Goal: Task Accomplishment & Management: Use online tool/utility

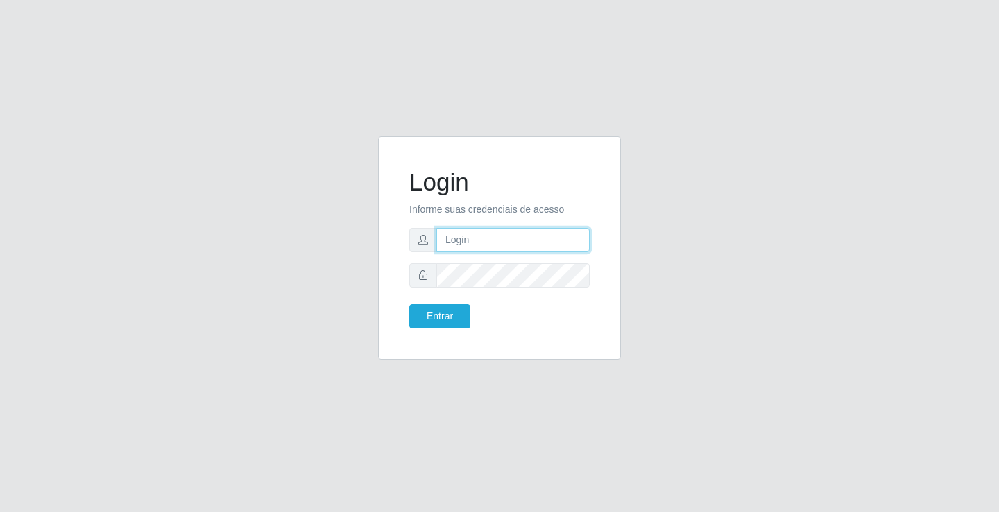
drag, startPoint x: 0, startPoint y: 0, endPoint x: 483, endPoint y: 236, distance: 537.1
click at [483, 236] on input "text" at bounding box center [512, 240] width 153 height 24
type input "william@ideal"
click at [409, 304] on button "Entrar" at bounding box center [439, 316] width 61 height 24
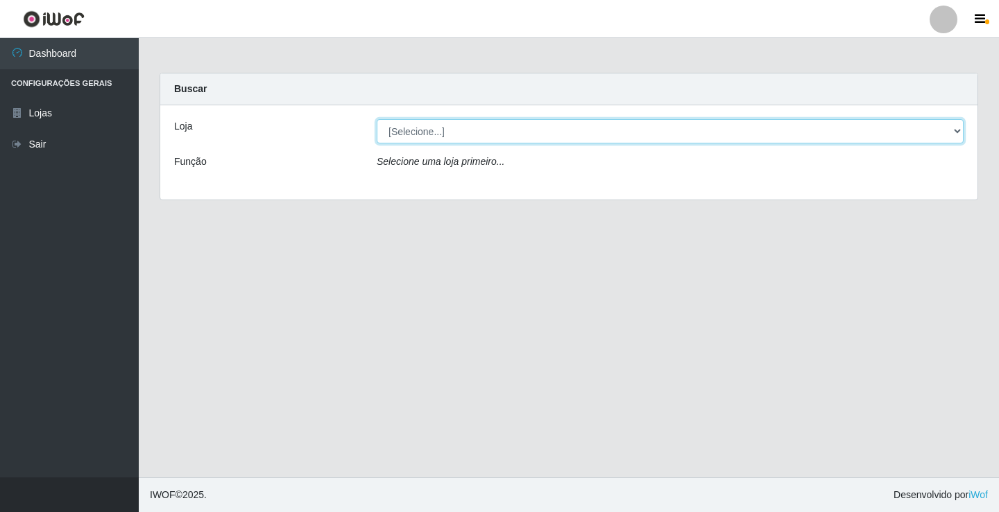
click at [591, 138] on select "[Selecione...] Ideal - Conceição" at bounding box center [670, 131] width 587 height 24
select select "231"
click at [377, 119] on select "[Selecione...] Ideal - Conceição" at bounding box center [670, 131] width 587 height 24
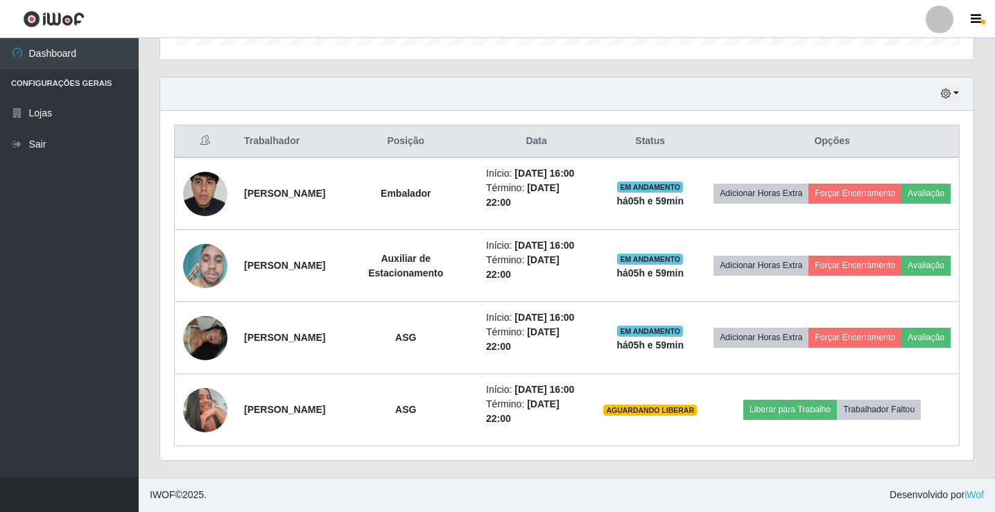
scroll to position [508, 0]
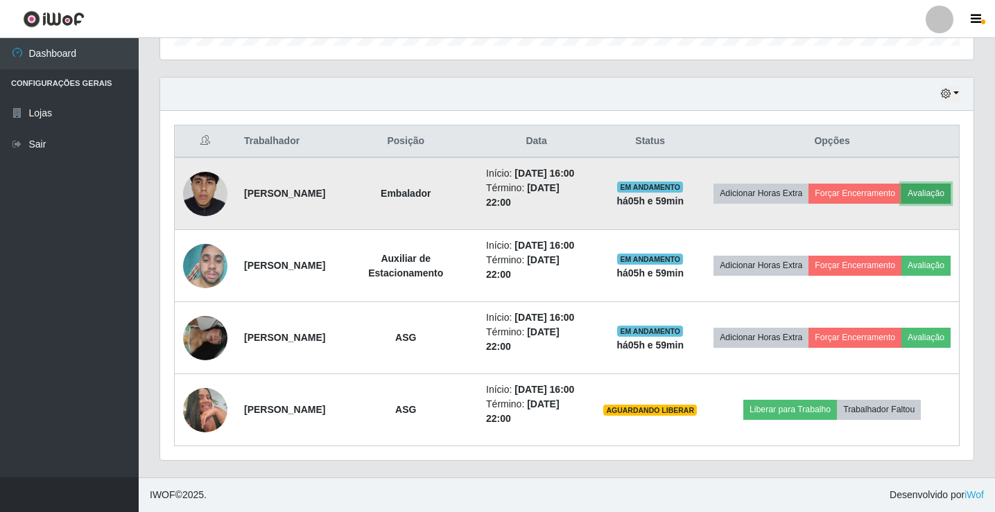
click at [901, 184] on button "Avaliação" at bounding box center [925, 193] width 49 height 19
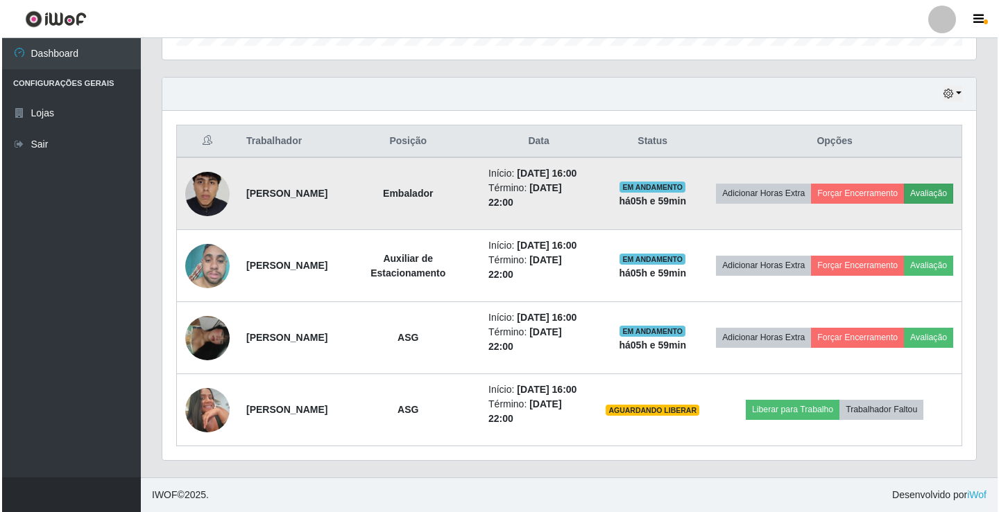
scroll to position [288, 806]
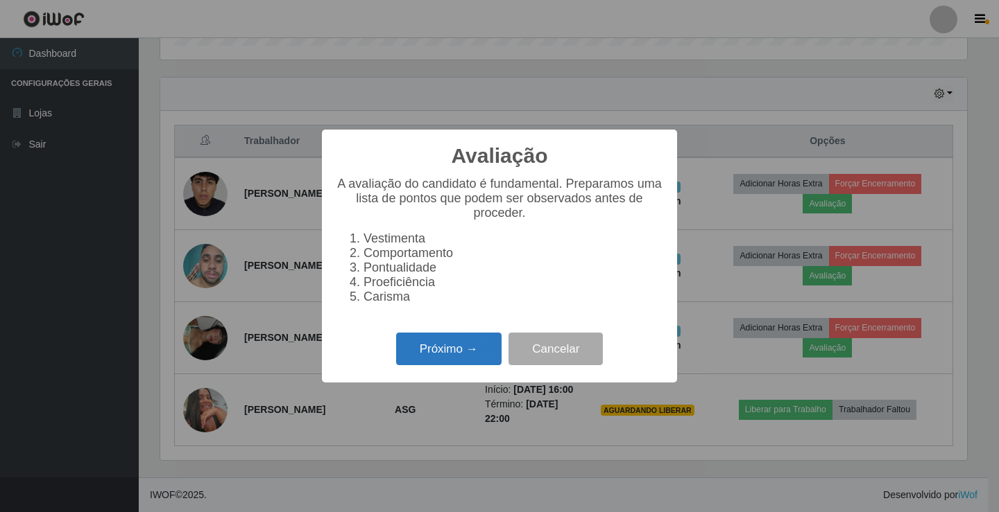
click at [478, 363] on button "Próximo →" at bounding box center [448, 349] width 105 height 33
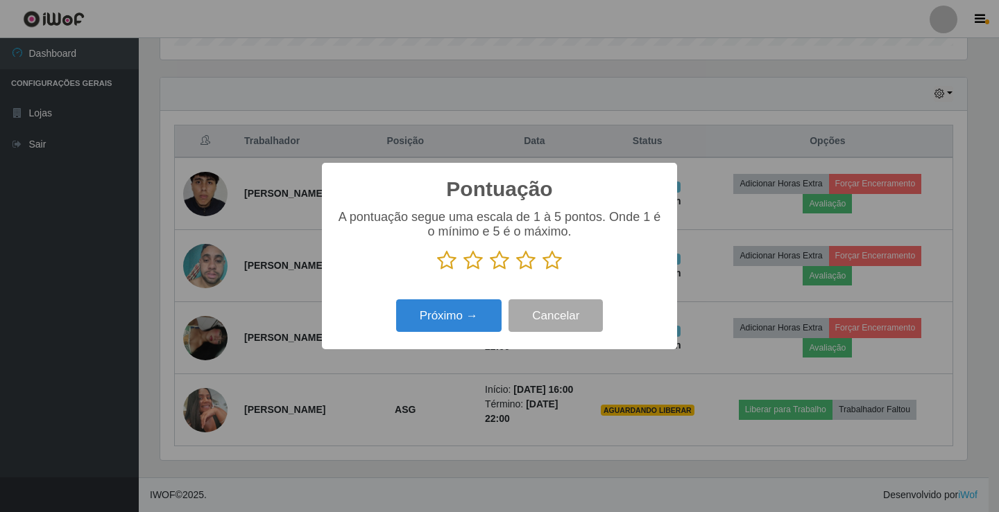
click at [549, 261] on icon at bounding box center [551, 260] width 19 height 21
click at [542, 271] on input "radio" at bounding box center [542, 271] width 0 height 0
click at [492, 310] on button "Próximo →" at bounding box center [448, 316] width 105 height 33
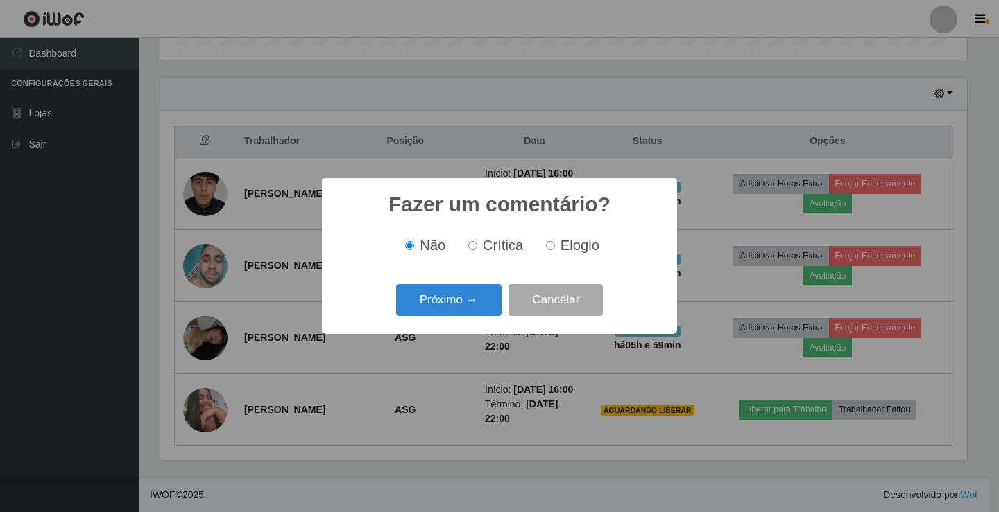
click at [492, 310] on button "Próximo →" at bounding box center [448, 300] width 105 height 33
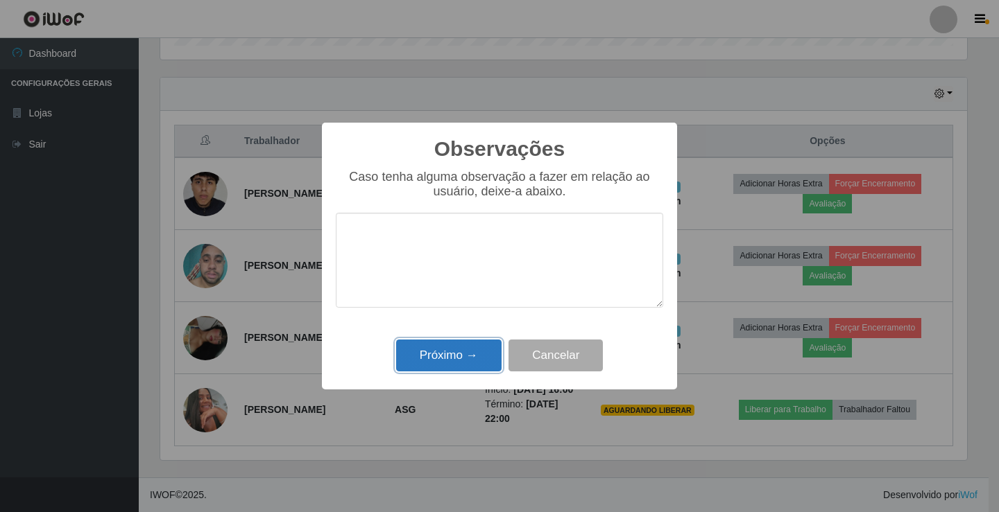
click at [460, 364] on button "Próximo →" at bounding box center [448, 356] width 105 height 33
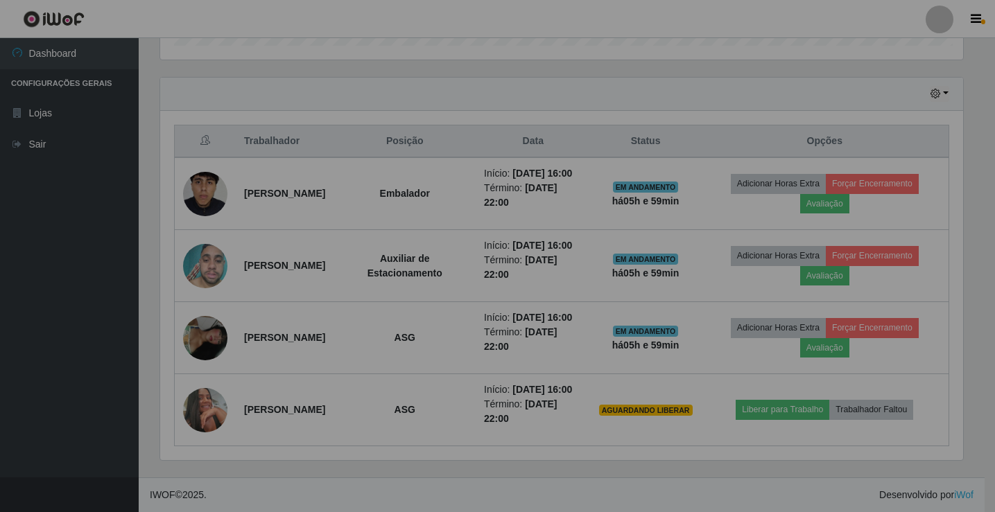
scroll to position [288, 813]
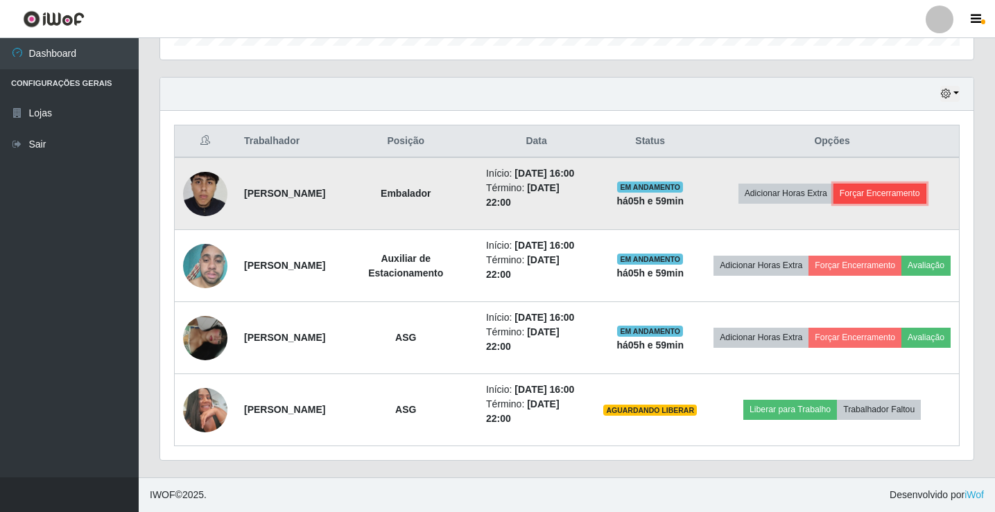
click at [867, 184] on button "Forçar Encerramento" at bounding box center [879, 193] width 93 height 19
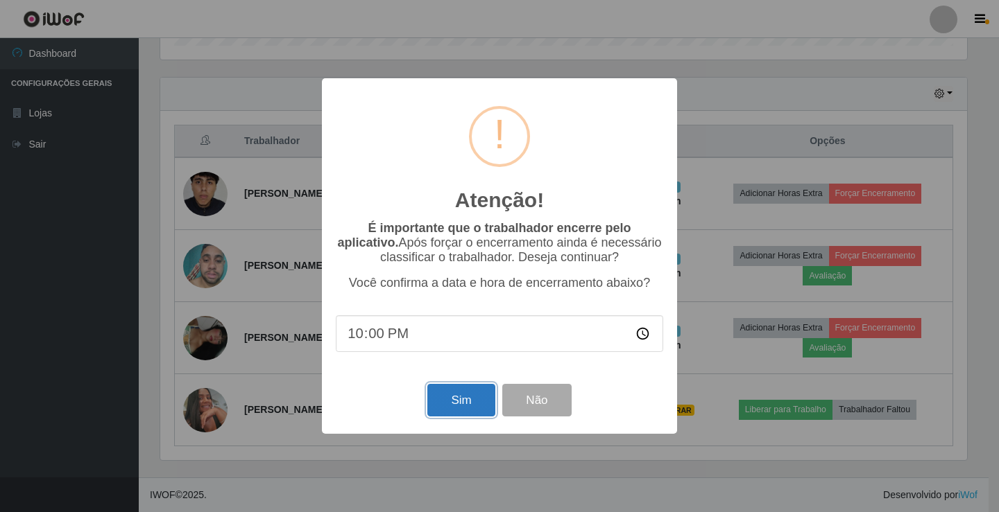
click at [440, 408] on button "Sim" at bounding box center [460, 400] width 67 height 33
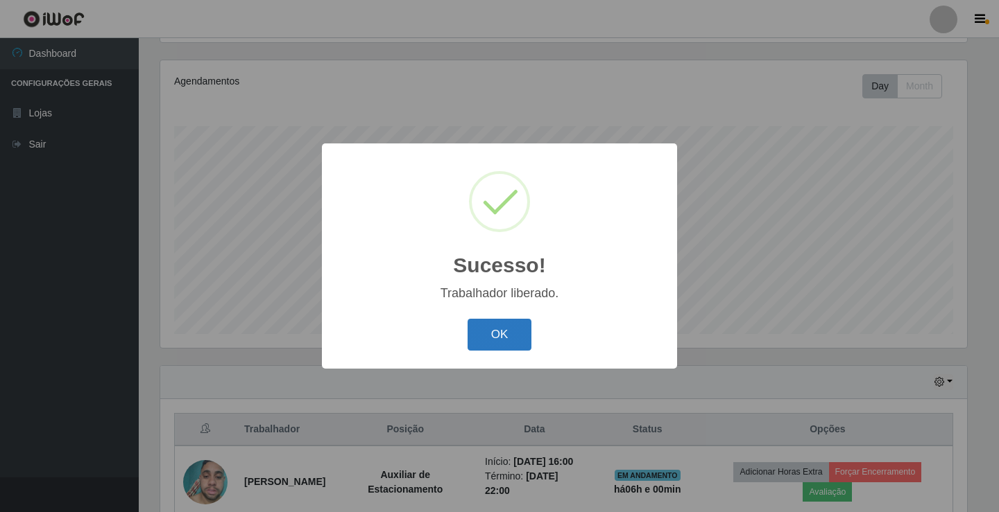
click at [497, 333] on button "OK" at bounding box center [499, 335] width 64 height 33
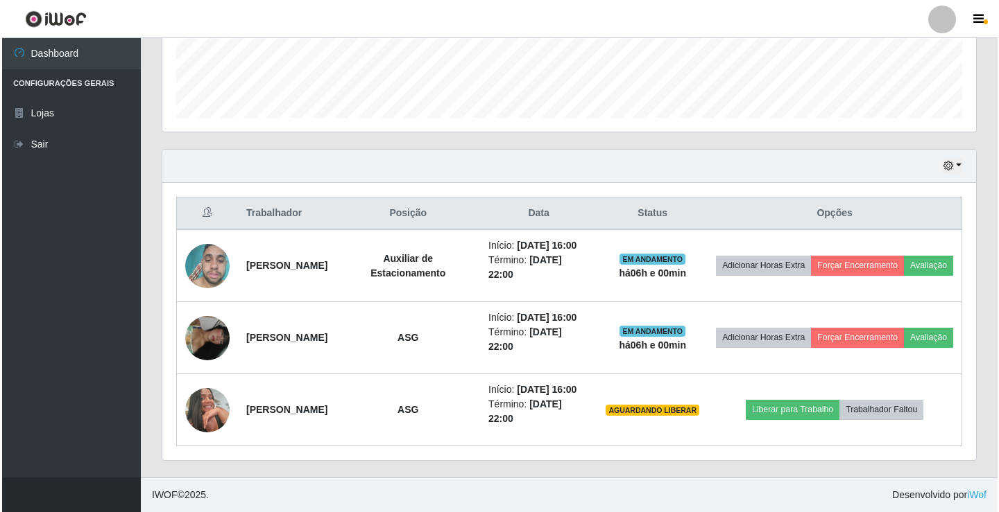
scroll to position [422, 0]
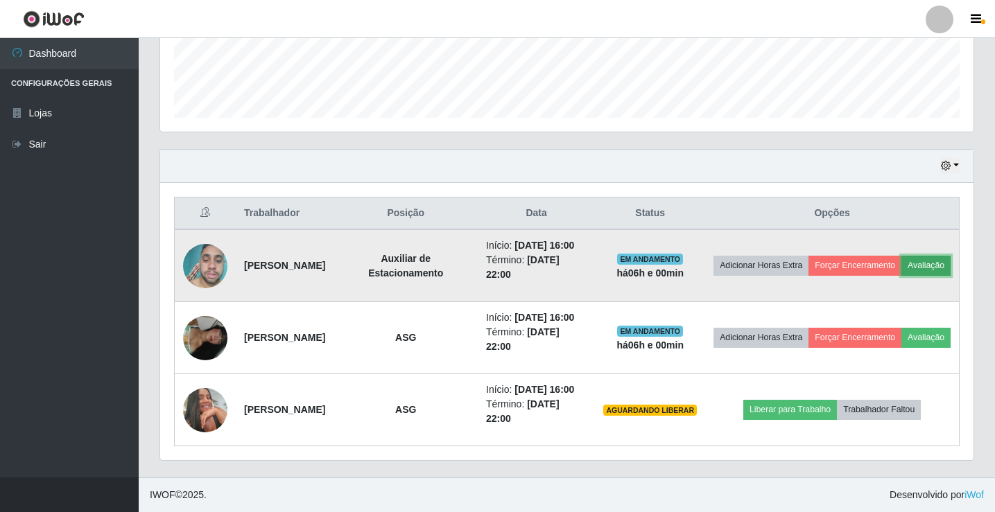
click at [901, 256] on button "Avaliação" at bounding box center [925, 265] width 49 height 19
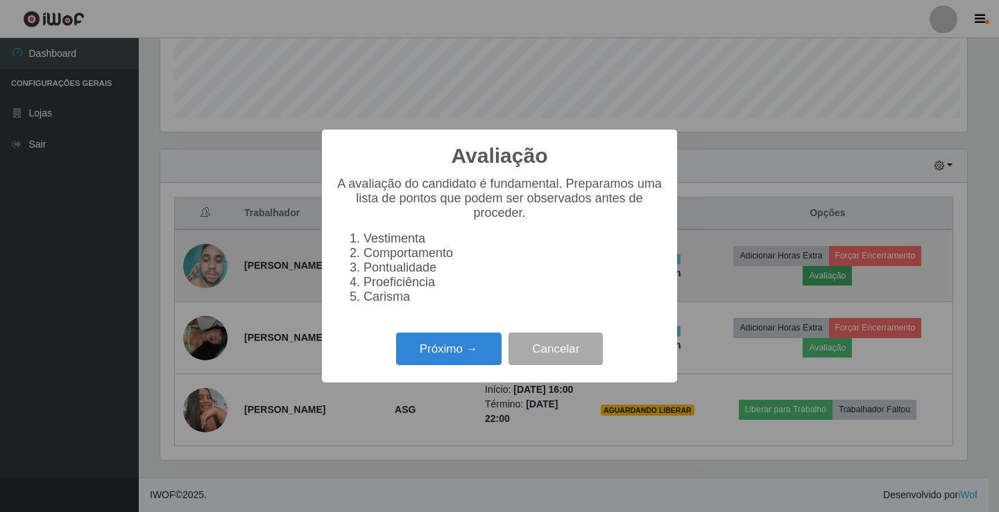
scroll to position [288, 806]
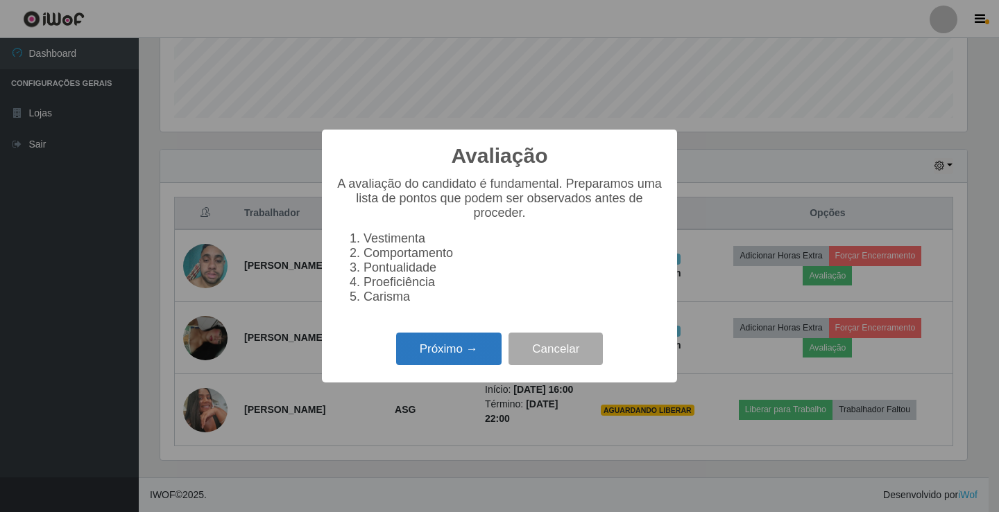
click at [452, 349] on button "Próximo →" at bounding box center [448, 349] width 105 height 33
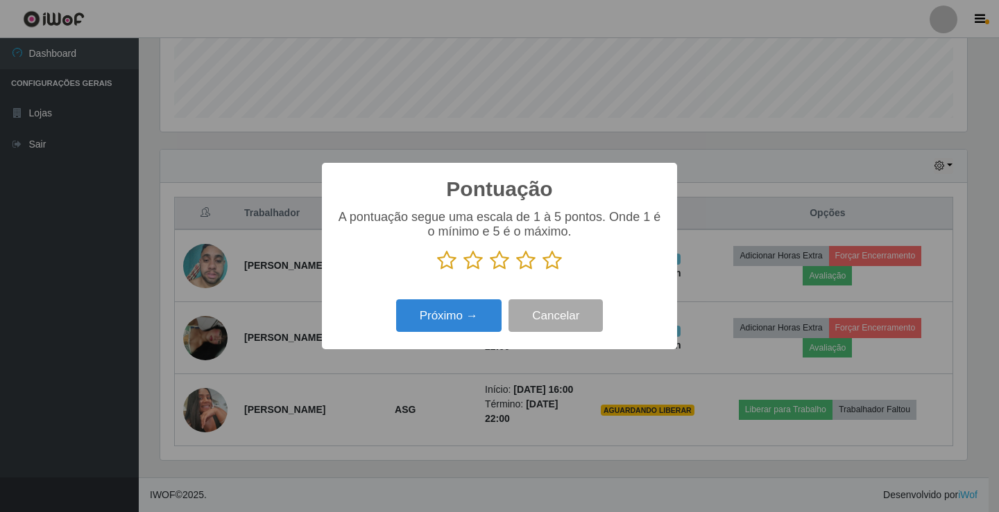
click at [554, 262] on icon at bounding box center [551, 260] width 19 height 21
click at [542, 271] on input "radio" at bounding box center [542, 271] width 0 height 0
click at [486, 315] on button "Próximo →" at bounding box center [448, 316] width 105 height 33
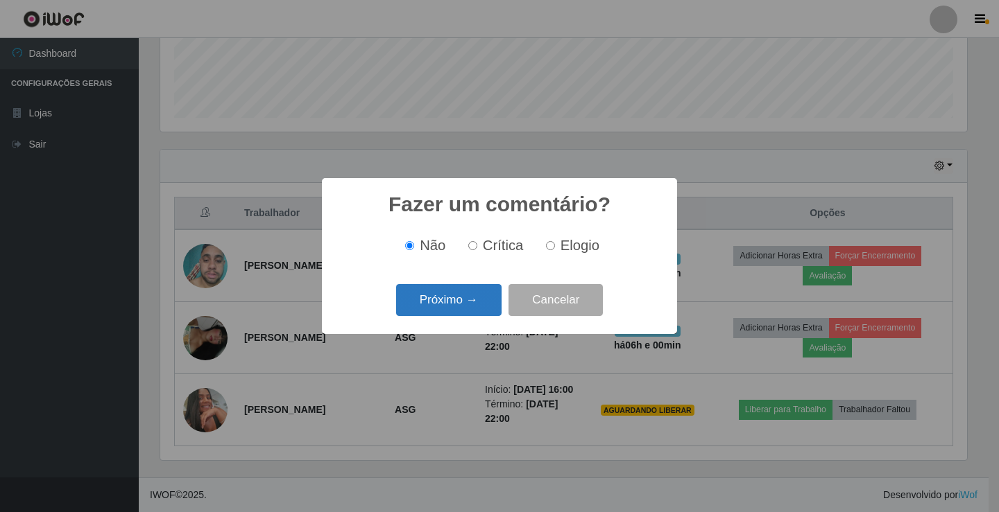
click at [477, 306] on button "Próximo →" at bounding box center [448, 300] width 105 height 33
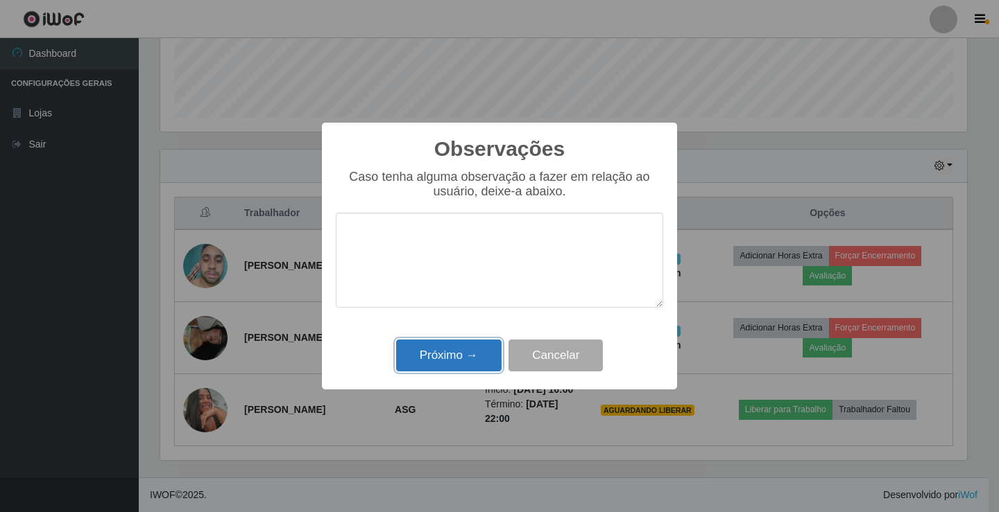
click at [464, 358] on button "Próximo →" at bounding box center [448, 356] width 105 height 33
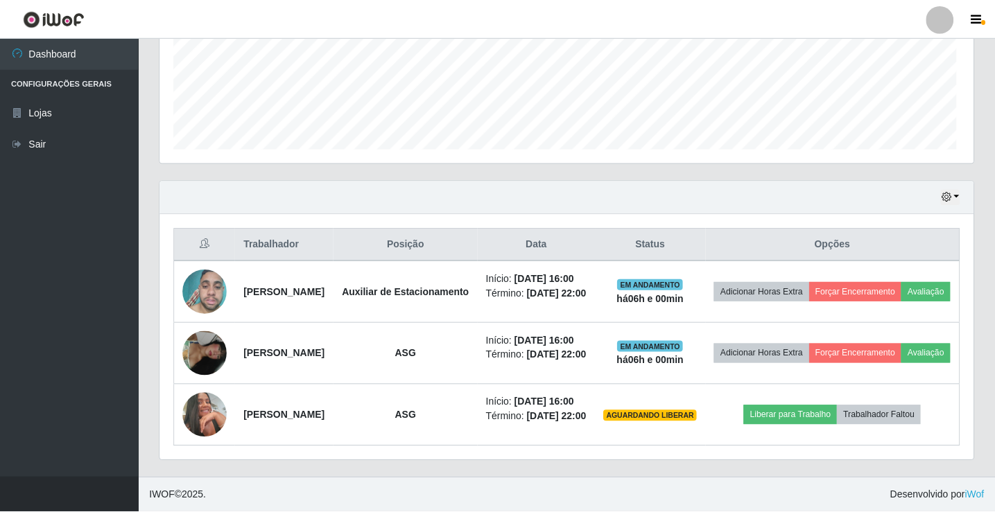
scroll to position [288, 813]
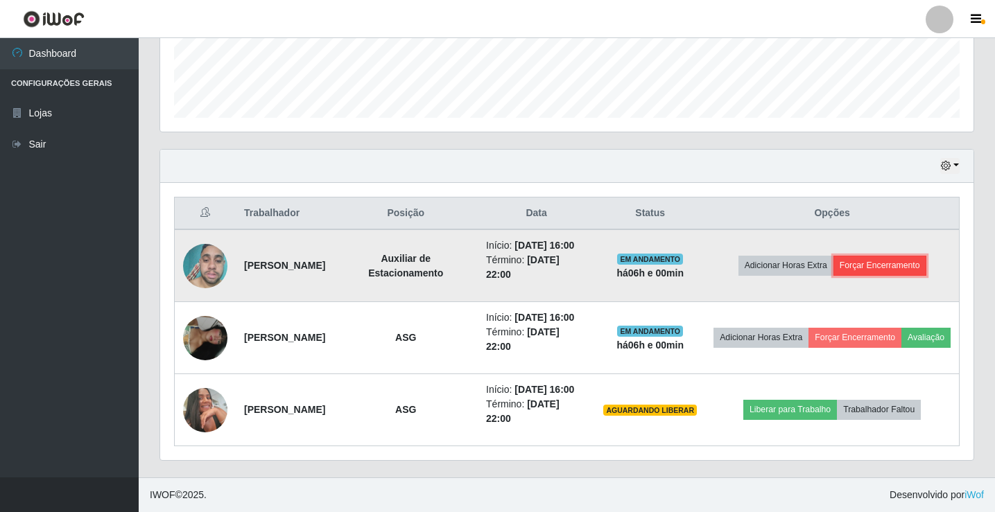
click at [875, 256] on button "Forçar Encerramento" at bounding box center [879, 265] width 93 height 19
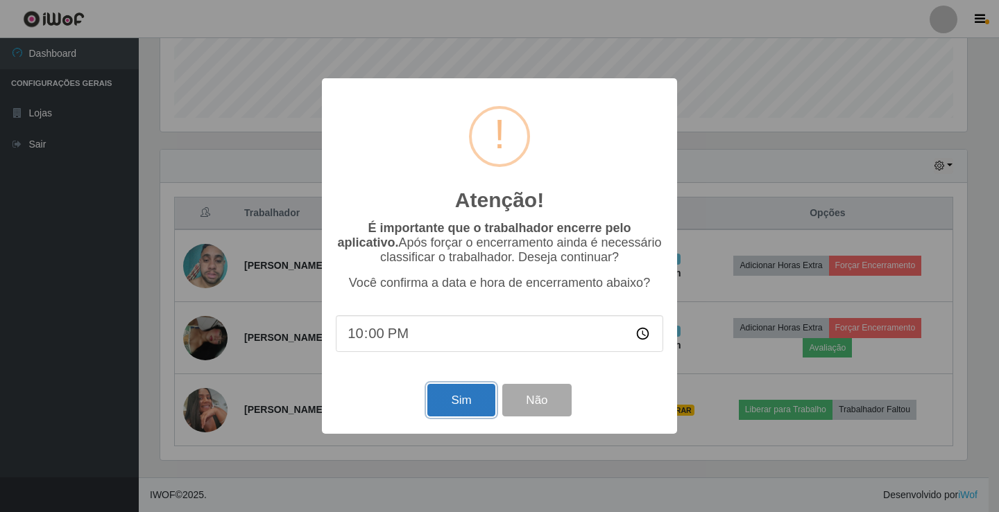
click at [485, 401] on button "Sim" at bounding box center [460, 400] width 67 height 33
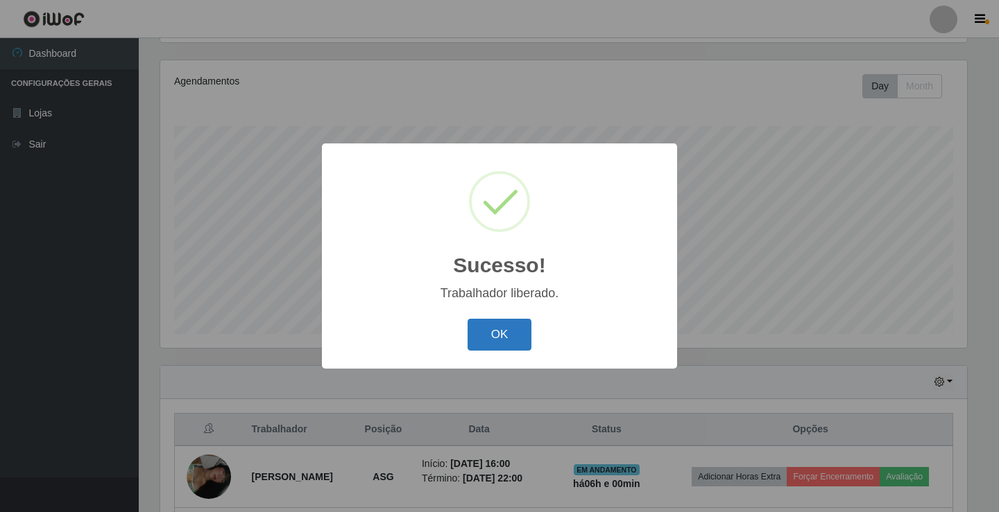
click at [499, 328] on button "OK" at bounding box center [499, 335] width 64 height 33
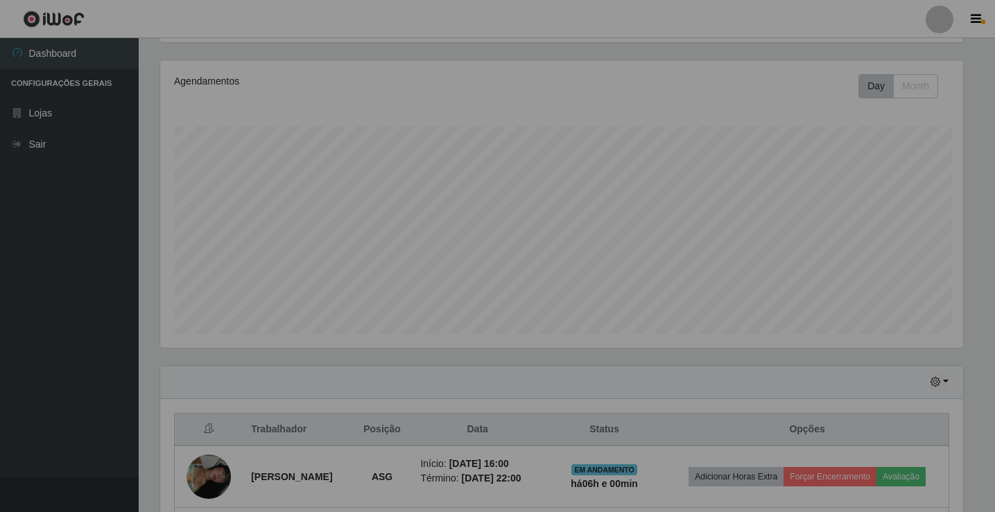
scroll to position [0, 0]
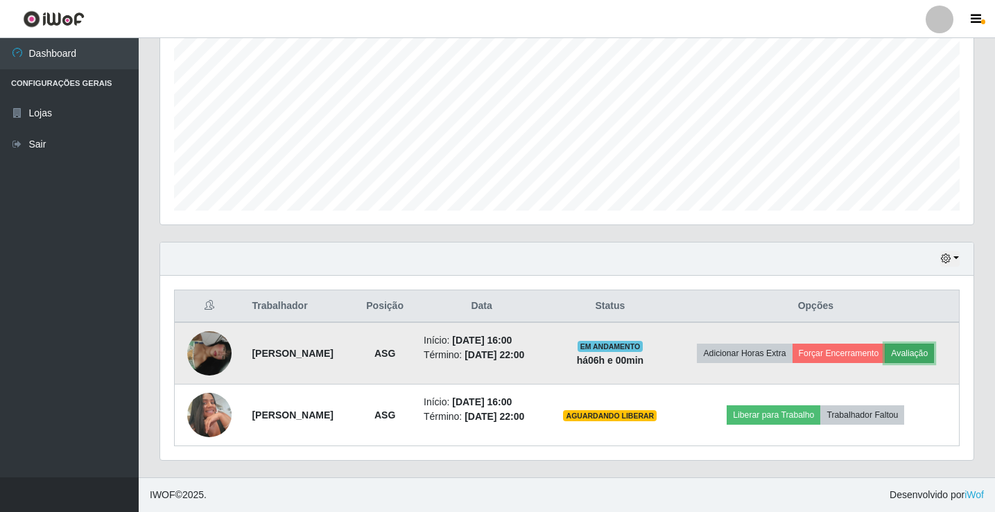
click at [885, 351] on button "Avaliação" at bounding box center [909, 353] width 49 height 19
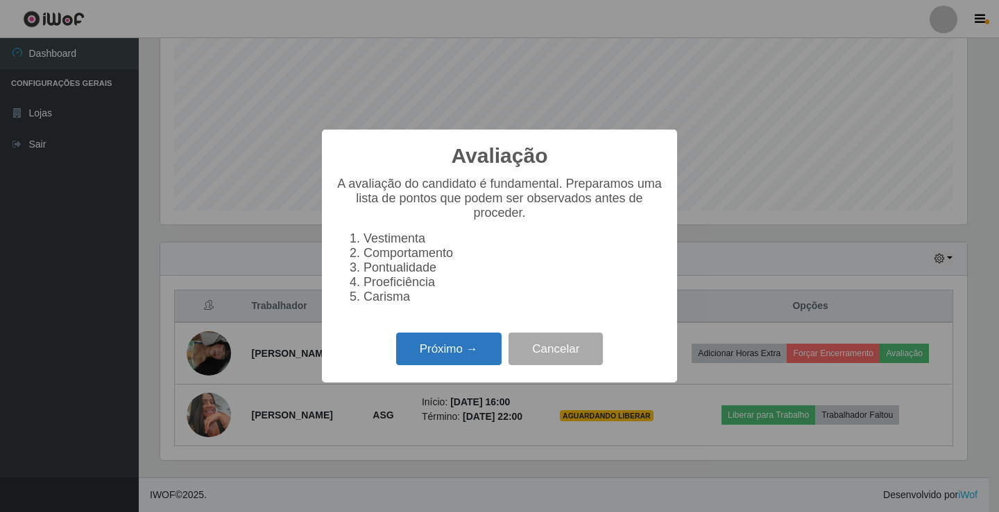
click at [462, 365] on button "Próximo →" at bounding box center [448, 349] width 105 height 33
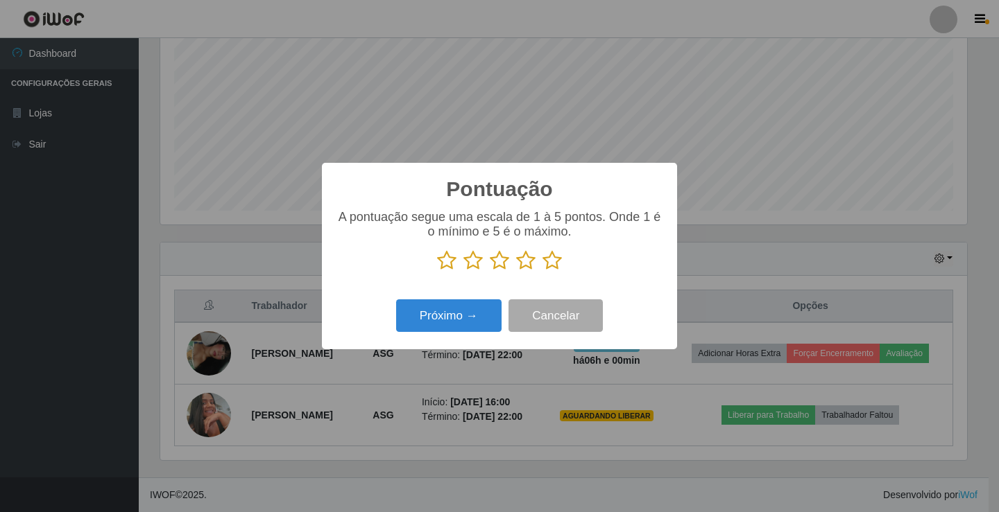
click at [550, 263] on icon at bounding box center [551, 260] width 19 height 21
click at [542, 271] on input "radio" at bounding box center [542, 271] width 0 height 0
click at [482, 304] on button "Próximo →" at bounding box center [448, 316] width 105 height 33
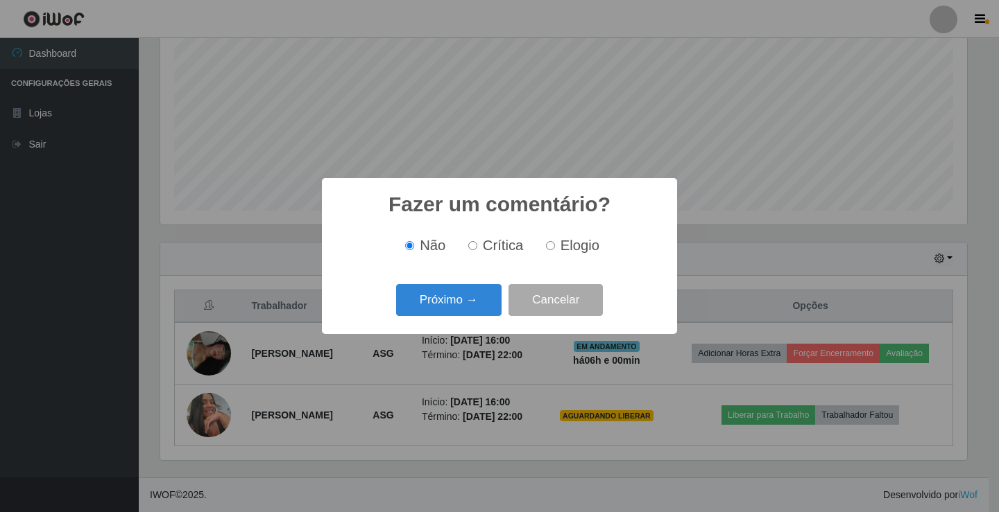
click at [482, 304] on button "Próximo →" at bounding box center [448, 300] width 105 height 33
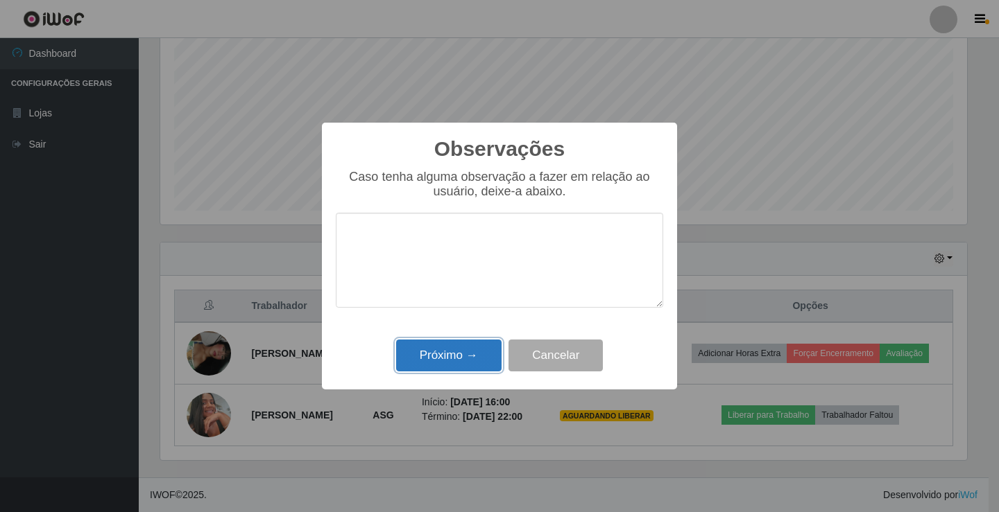
click at [480, 356] on button "Próximo →" at bounding box center [448, 356] width 105 height 33
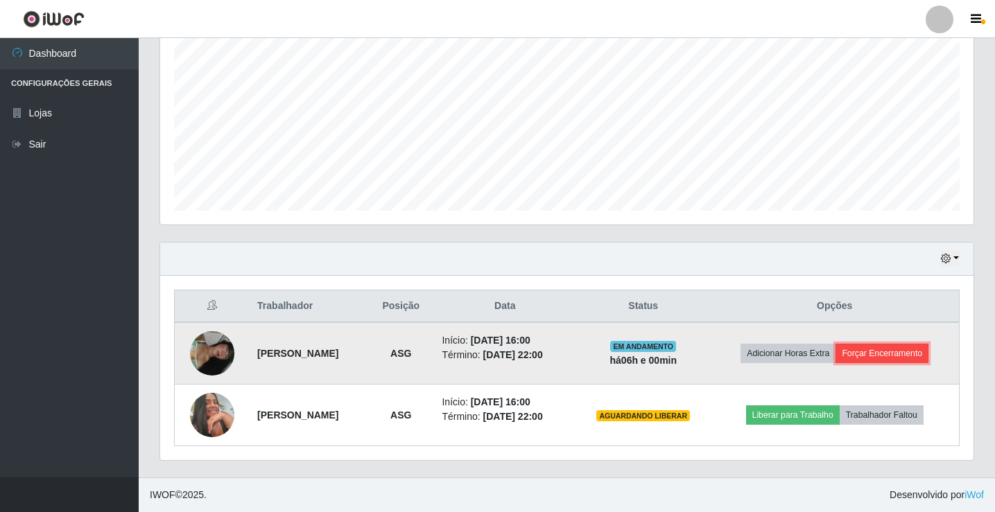
click at [879, 359] on button "Forçar Encerramento" at bounding box center [882, 353] width 93 height 19
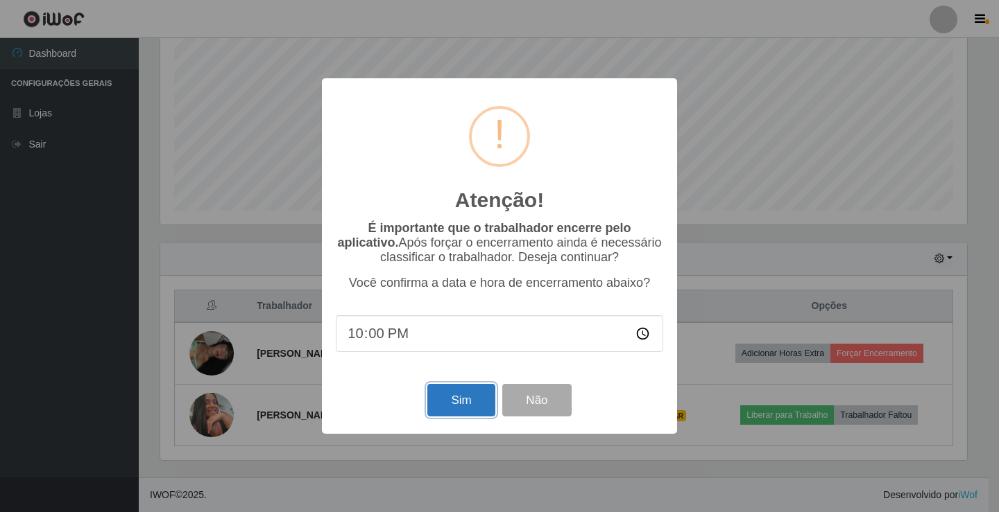
click at [457, 408] on button "Sim" at bounding box center [460, 400] width 67 height 33
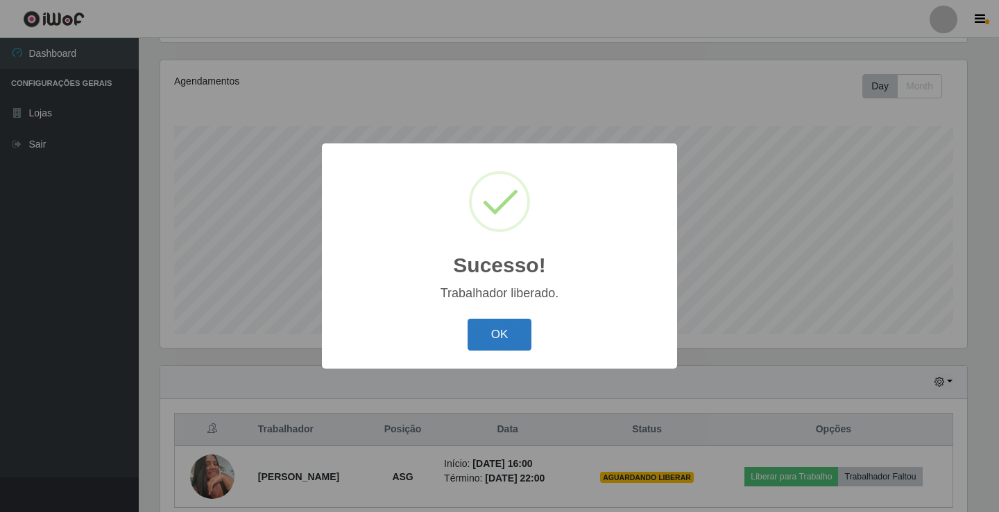
click at [518, 329] on button "OK" at bounding box center [499, 335] width 64 height 33
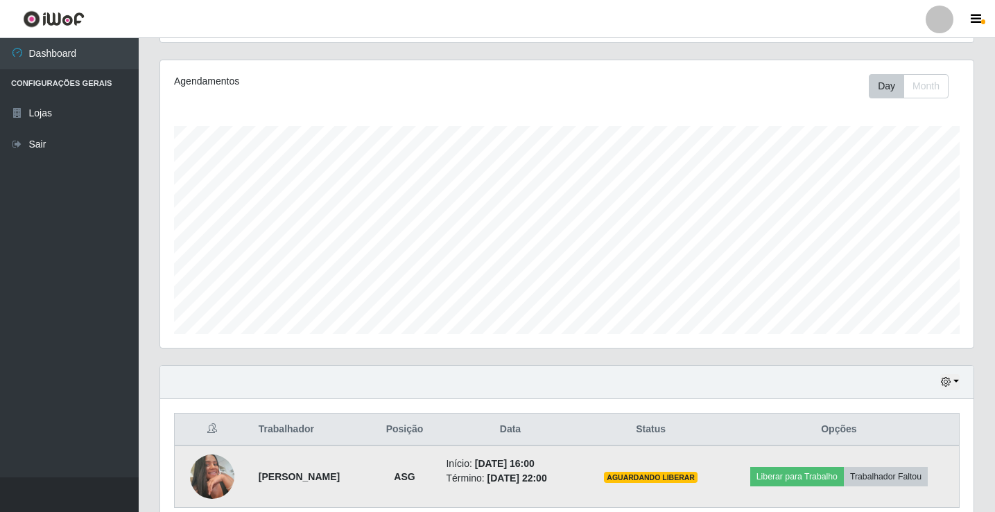
click at [215, 477] on img at bounding box center [212, 477] width 44 height 44
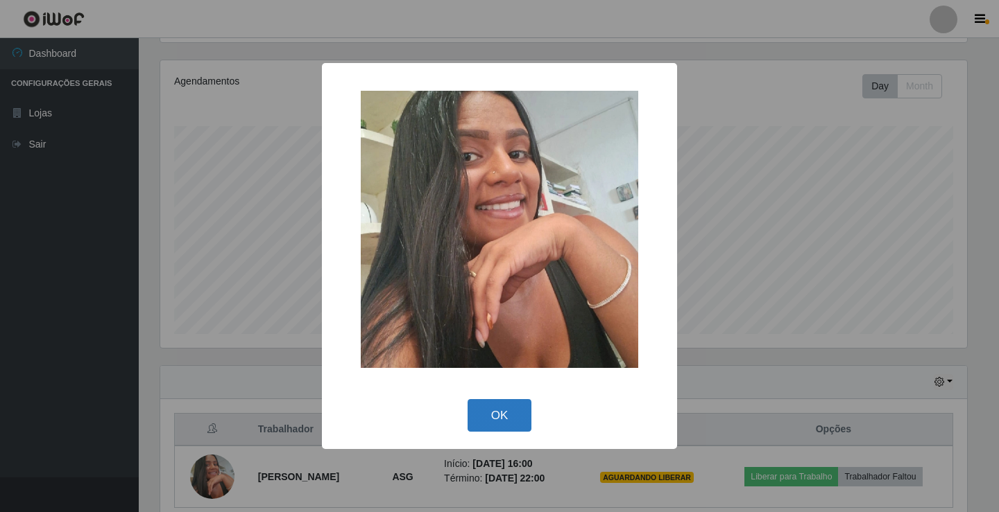
click at [519, 420] on button "OK" at bounding box center [499, 415] width 64 height 33
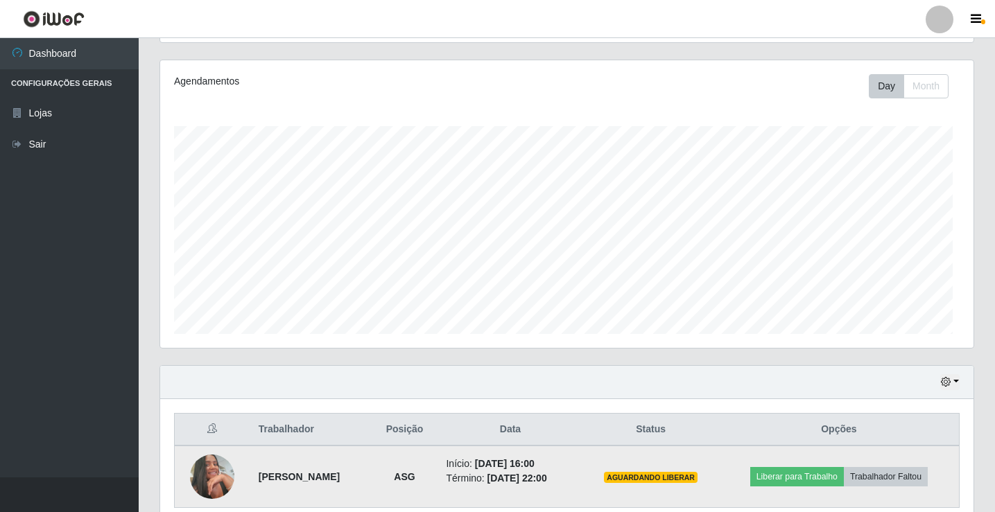
scroll to position [288, 813]
click at [923, 485] on button "Trabalhador Faltou" at bounding box center [886, 476] width 84 height 19
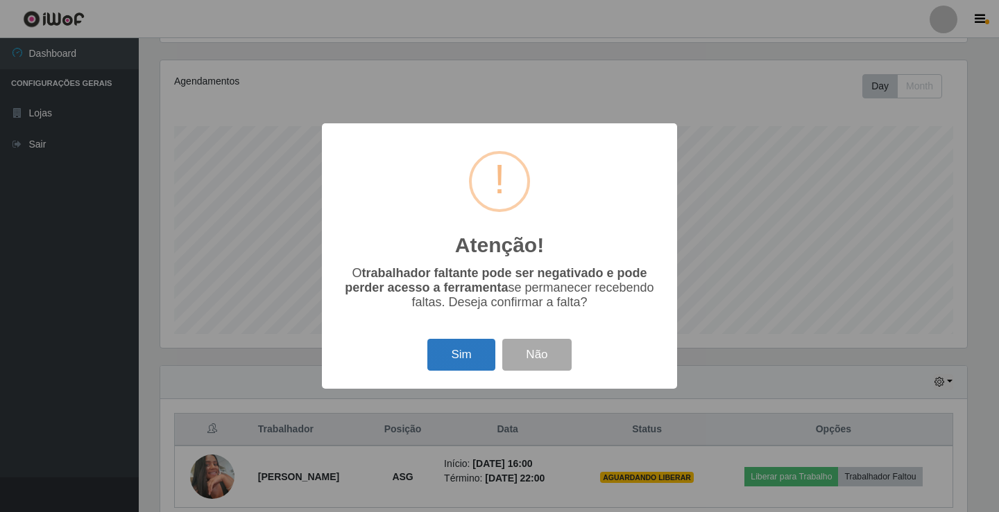
click at [451, 356] on button "Sim" at bounding box center [460, 355] width 67 height 33
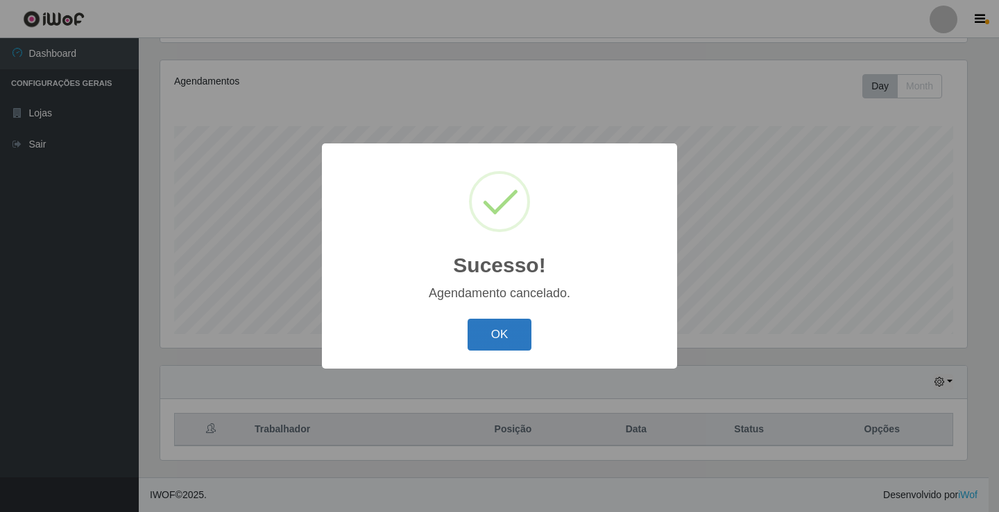
click at [487, 343] on button "OK" at bounding box center [499, 335] width 64 height 33
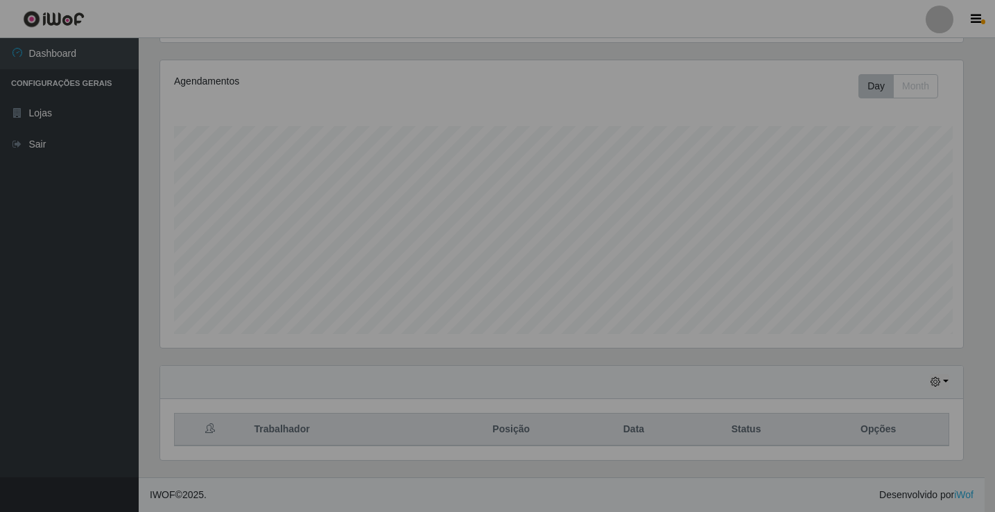
scroll to position [288, 813]
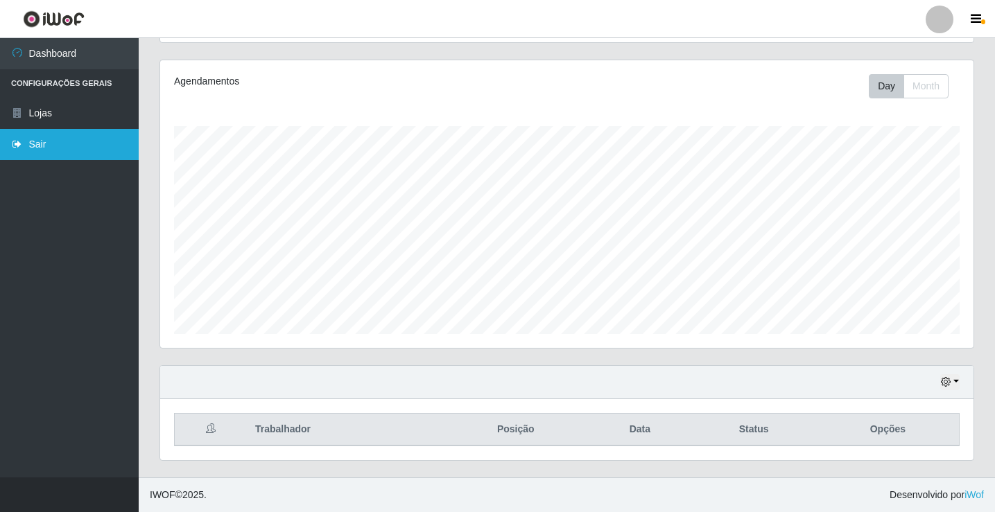
click at [26, 139] on link "Sair" at bounding box center [69, 144] width 139 height 31
